Goal: Task Accomplishment & Management: Manage account settings

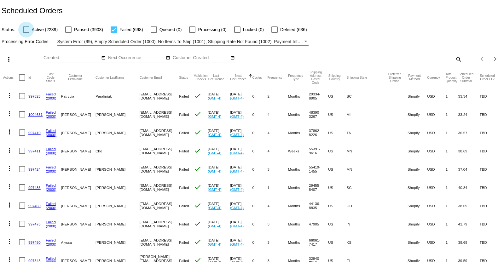
click at [26, 32] on div at bounding box center [26, 29] width 6 height 6
click at [26, 33] on input "Active (2239)" at bounding box center [26, 33] width 0 height 0
checkbox input "true"
click at [114, 30] on div at bounding box center [114, 29] width 6 height 6
click at [114, 33] on input "Failed (698)" at bounding box center [114, 33] width 0 height 0
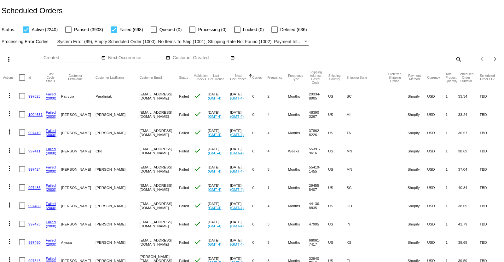
checkbox input "false"
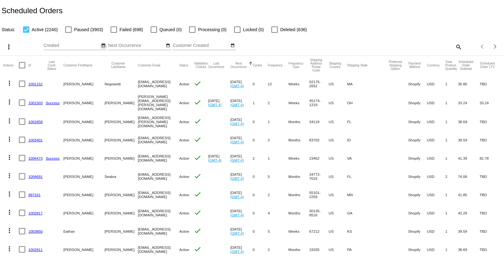
click at [102, 46] on mat-icon "date_range" at bounding box center [103, 45] width 4 height 5
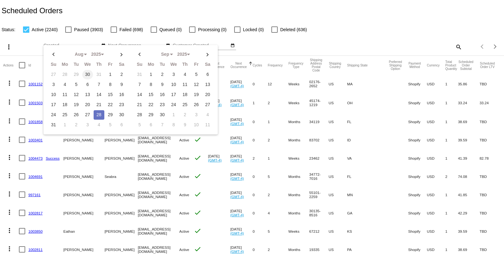
click at [87, 75] on td "30" at bounding box center [87, 74] width 11 height 9
select select "6"
select select "7"
click at [185, 114] on td "28" at bounding box center [185, 114] width 11 height 9
type input "[DATE] - [DATE]"
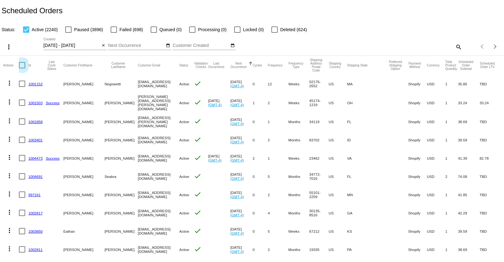
click at [23, 67] on div at bounding box center [22, 65] width 6 height 6
click at [22, 68] on input "checkbox" at bounding box center [22, 68] width 0 height 0
checkbox input "true"
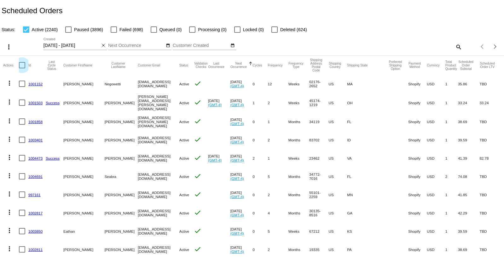
checkbox input "true"
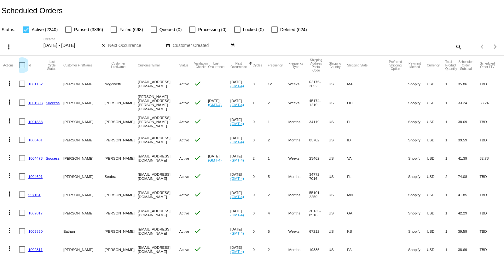
checkbox input "true"
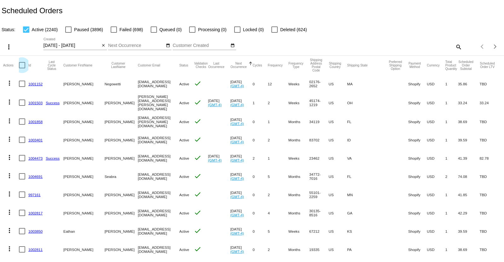
checkbox input "true"
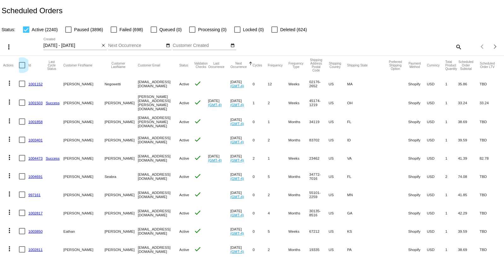
checkbox input "true"
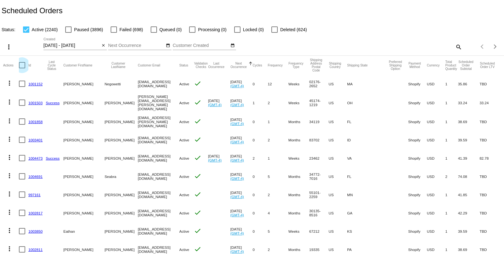
checkbox input "true"
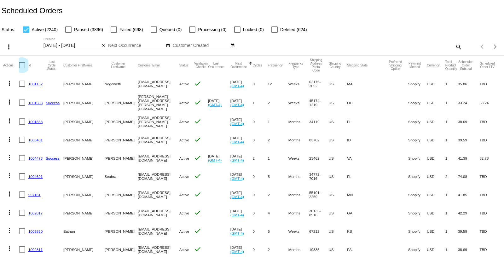
checkbox input "true"
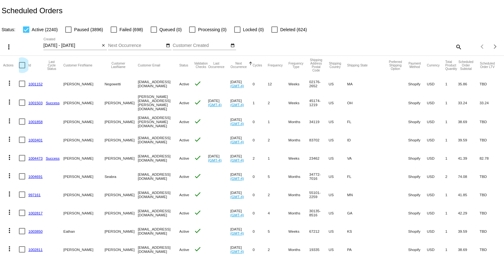
checkbox input "true"
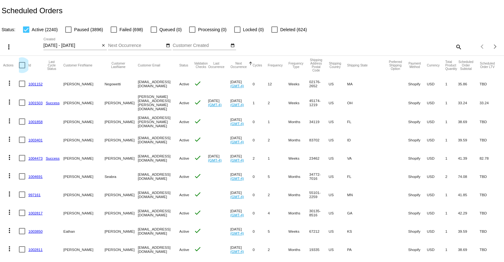
checkbox input "true"
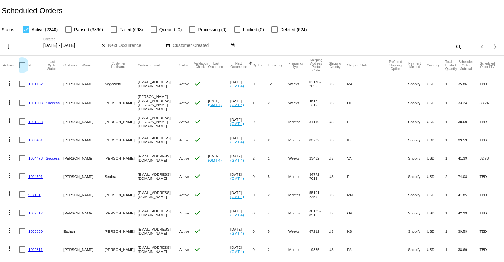
checkbox input "true"
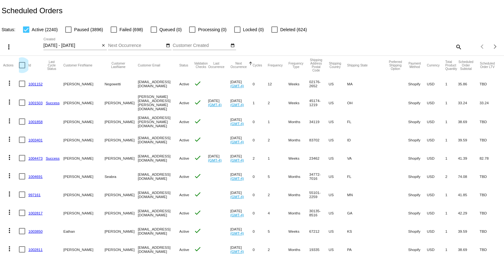
checkbox input "true"
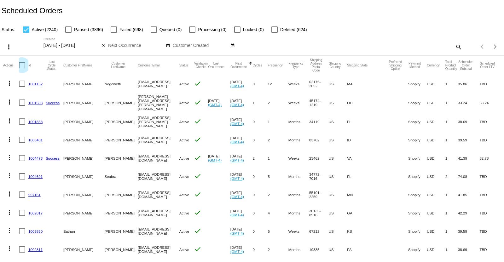
checkbox input "true"
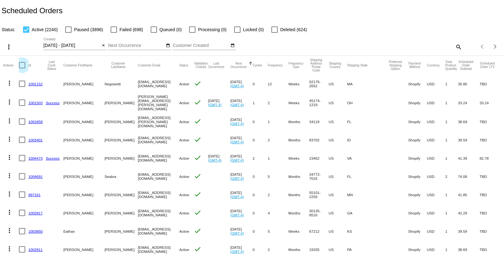
checkbox input "true"
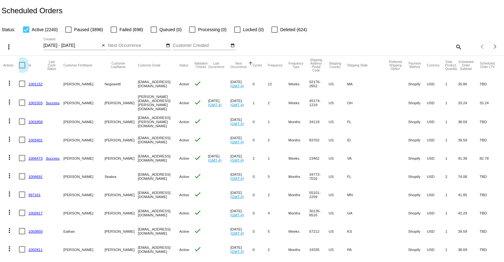
checkbox input "true"
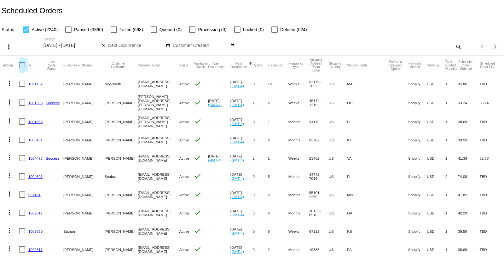
checkbox input "true"
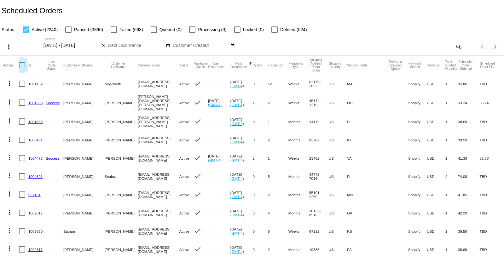
checkbox input "true"
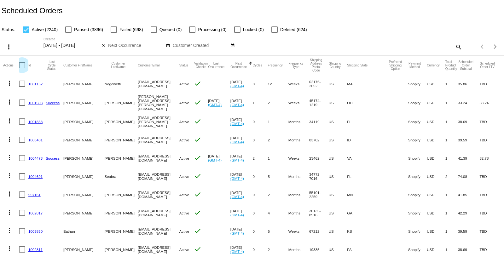
checkbox input "true"
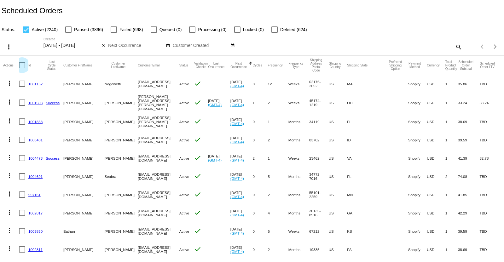
checkbox input "true"
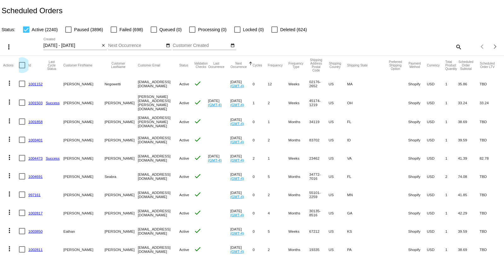
checkbox input "true"
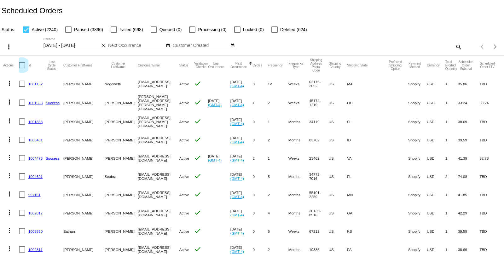
checkbox input "true"
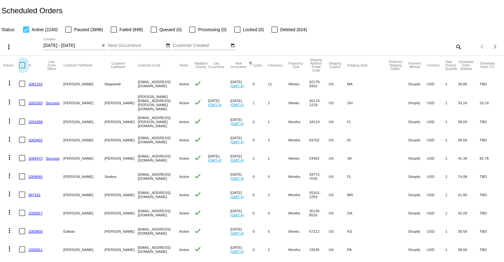
checkbox input "true"
click at [10, 49] on mat-icon "more_vert" at bounding box center [9, 47] width 8 height 8
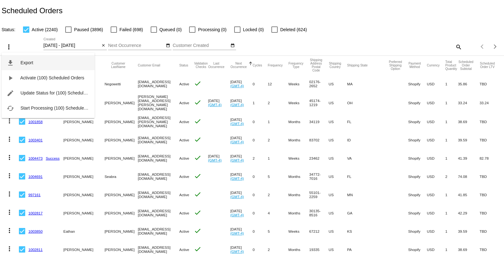
click at [23, 61] on span "Export" at bounding box center [26, 62] width 13 height 5
